Goal: Obtain resource: Download file/media

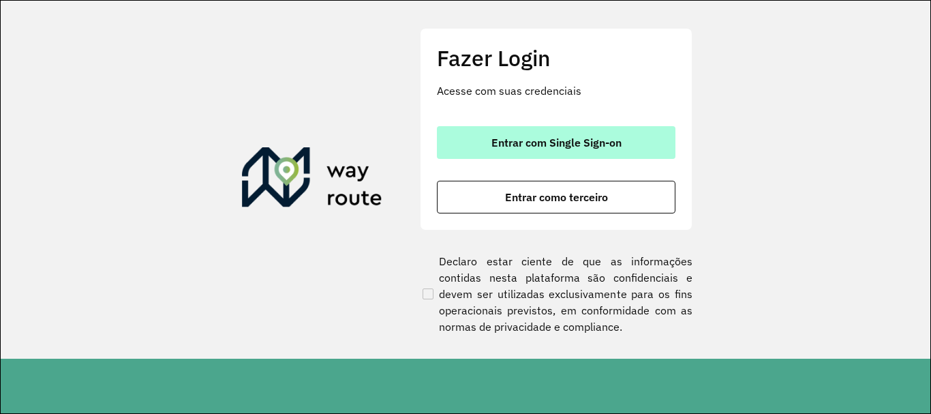
click at [459, 126] on button "Entrar com Single Sign-on" at bounding box center [556, 142] width 239 height 33
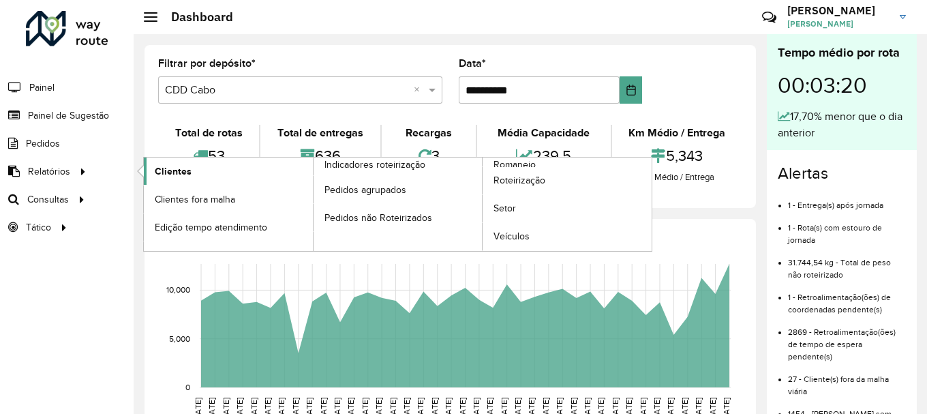
click at [172, 168] on span "Clientes" at bounding box center [173, 171] width 37 height 14
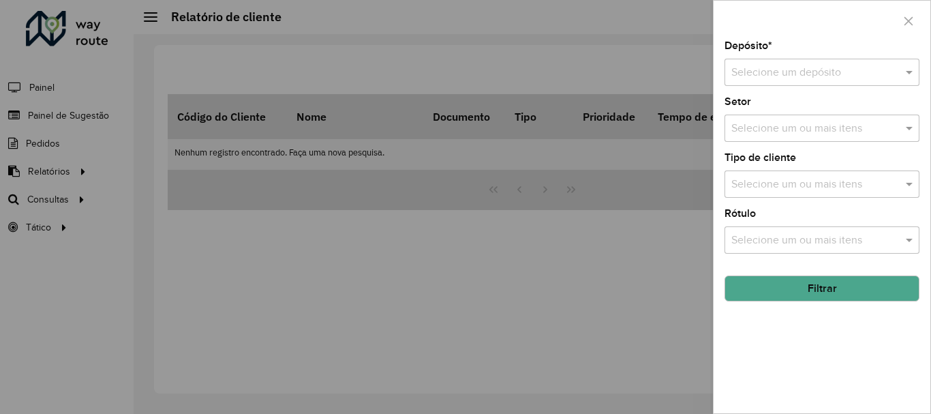
click at [764, 68] on input "text" at bounding box center [808, 73] width 154 height 16
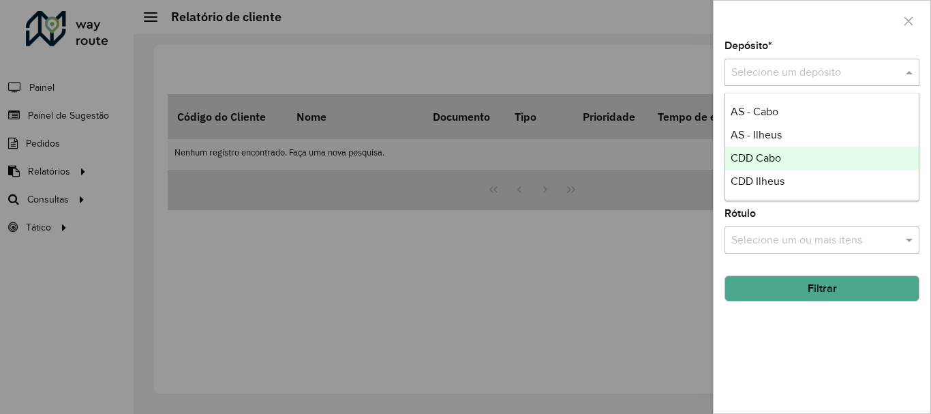
click at [765, 154] on span "CDD Cabo" at bounding box center [755, 158] width 50 height 12
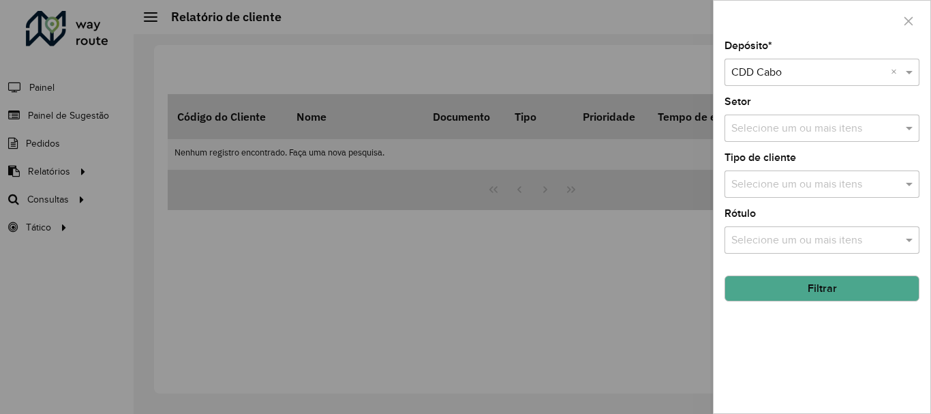
click at [758, 179] on input "text" at bounding box center [815, 184] width 174 height 16
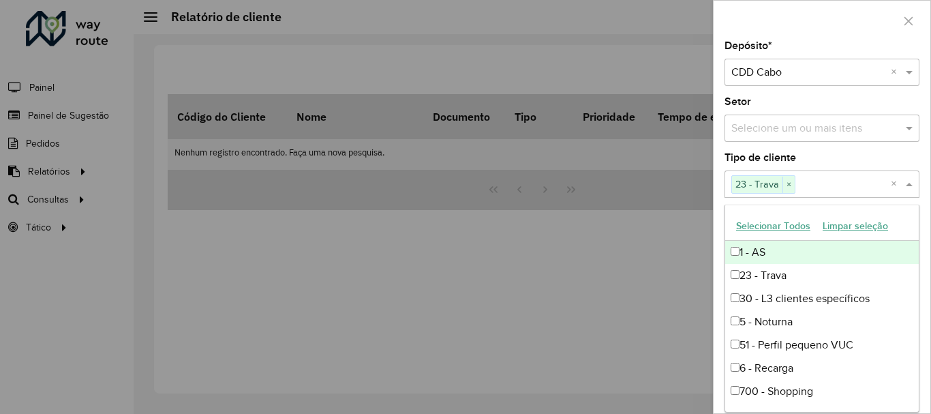
click at [837, 154] on div "Tipo de cliente Selecione um ou mais itens 23 - Trava × ×" at bounding box center [821, 175] width 195 height 45
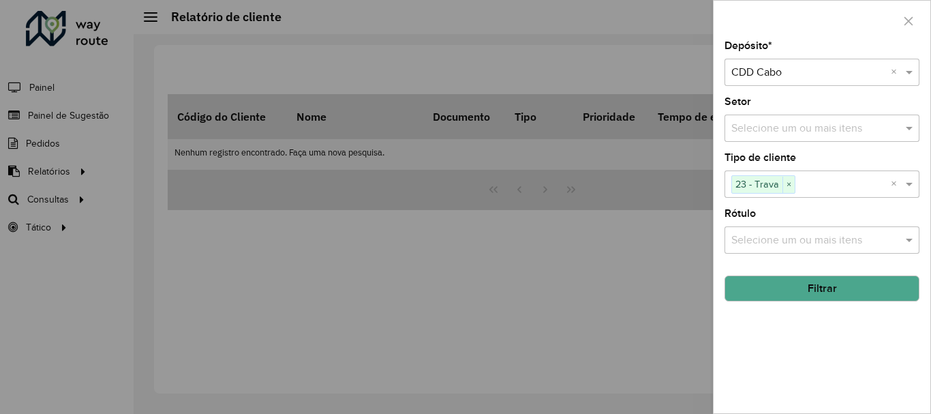
click at [857, 282] on button "Filtrar" at bounding box center [821, 288] width 195 height 26
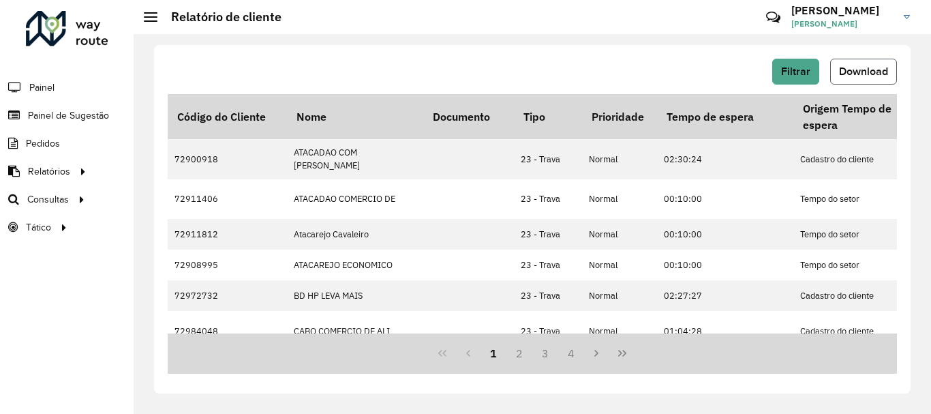
click at [850, 69] on span "Download" at bounding box center [863, 71] width 49 height 12
